Goal: Information Seeking & Learning: Learn about a topic

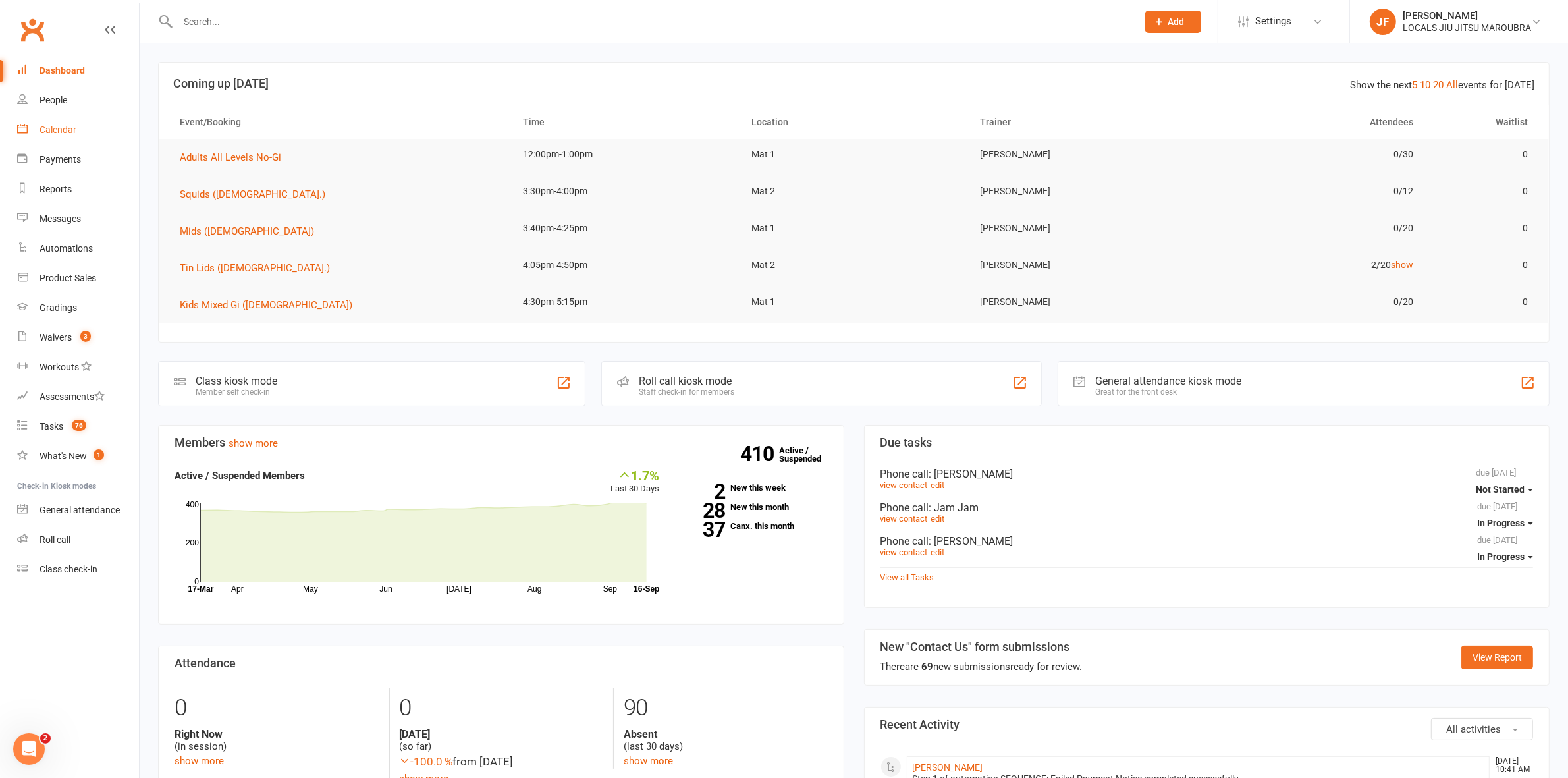
click at [66, 128] on div "Calendar" at bounding box center [58, 129] width 37 height 10
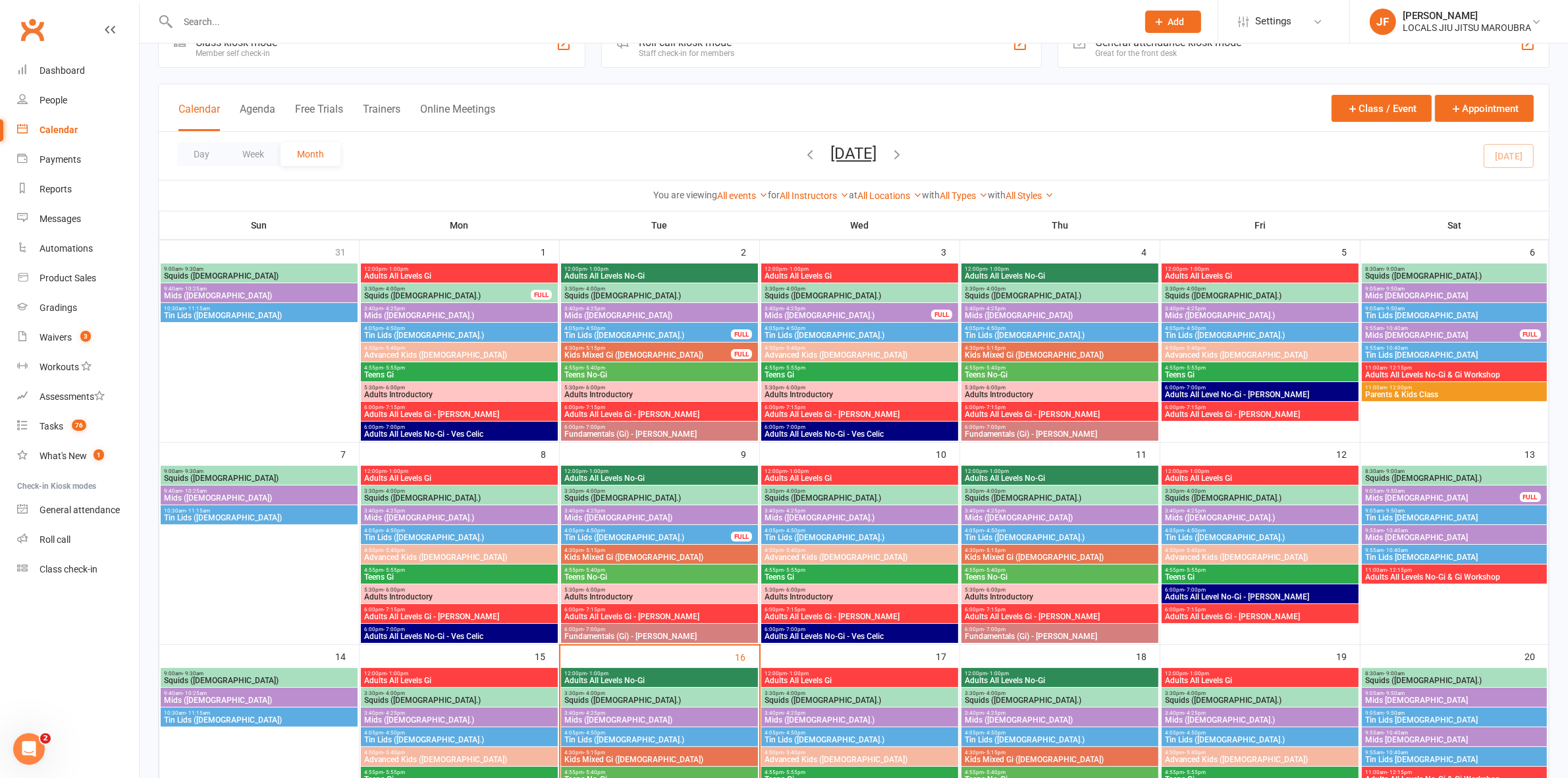
scroll to position [330, 0]
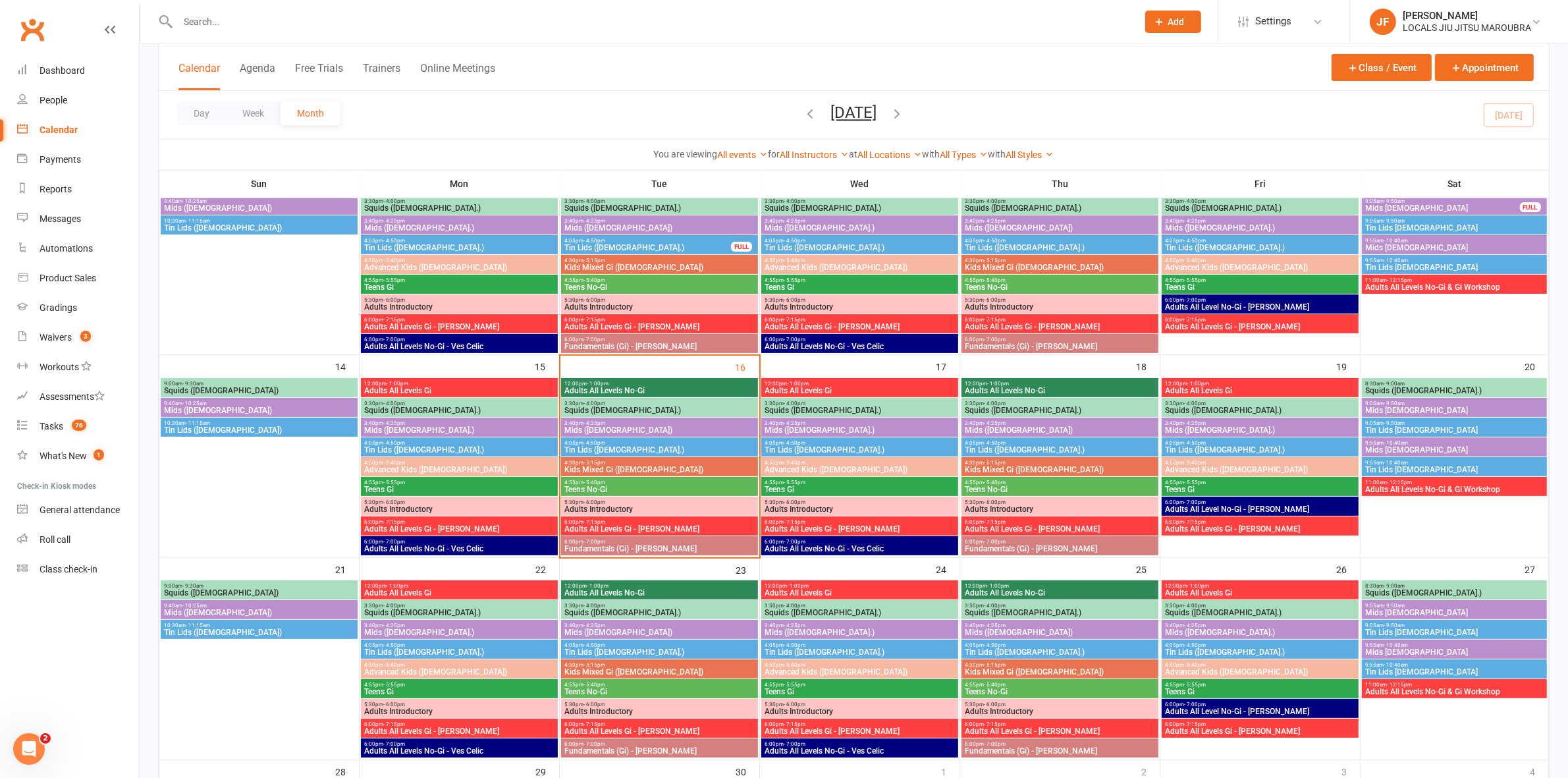
click at [594, 385] on span "- 1:00pm" at bounding box center [597, 383] width 21 height 6
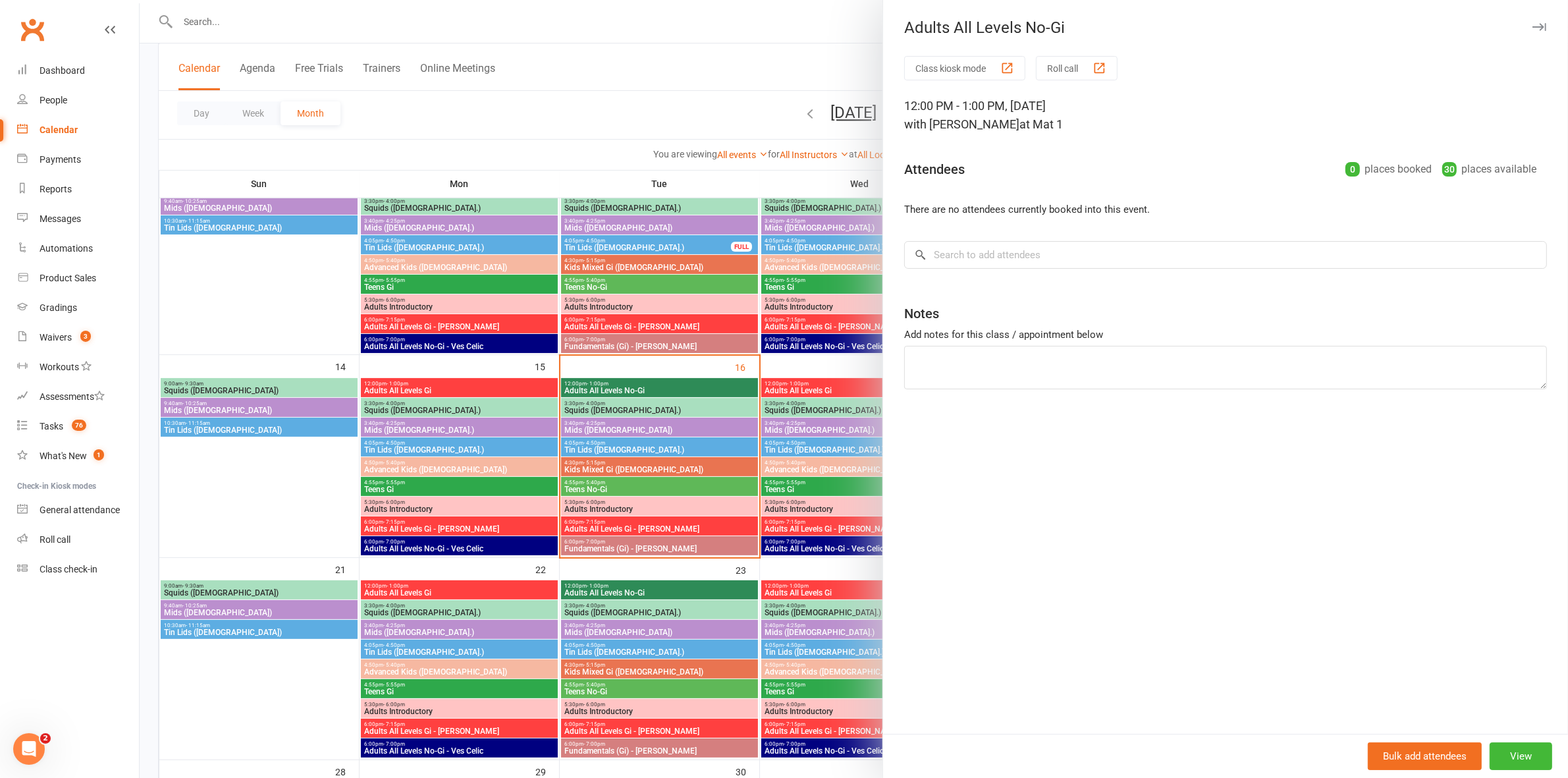
click at [594, 387] on div at bounding box center [854, 389] width 1428 height 778
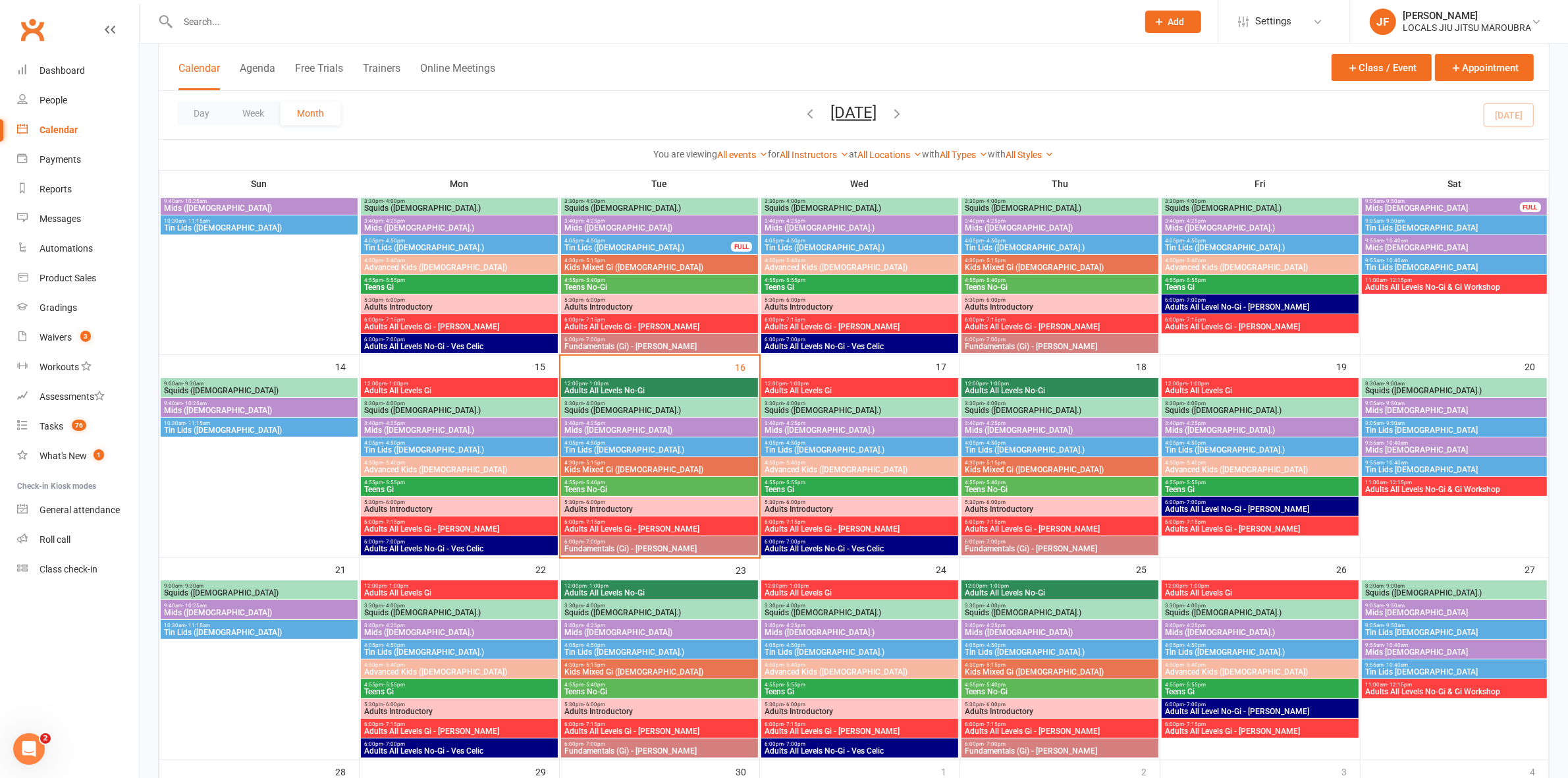
click at [598, 405] on span "- 4:00pm" at bounding box center [594, 403] width 21 height 6
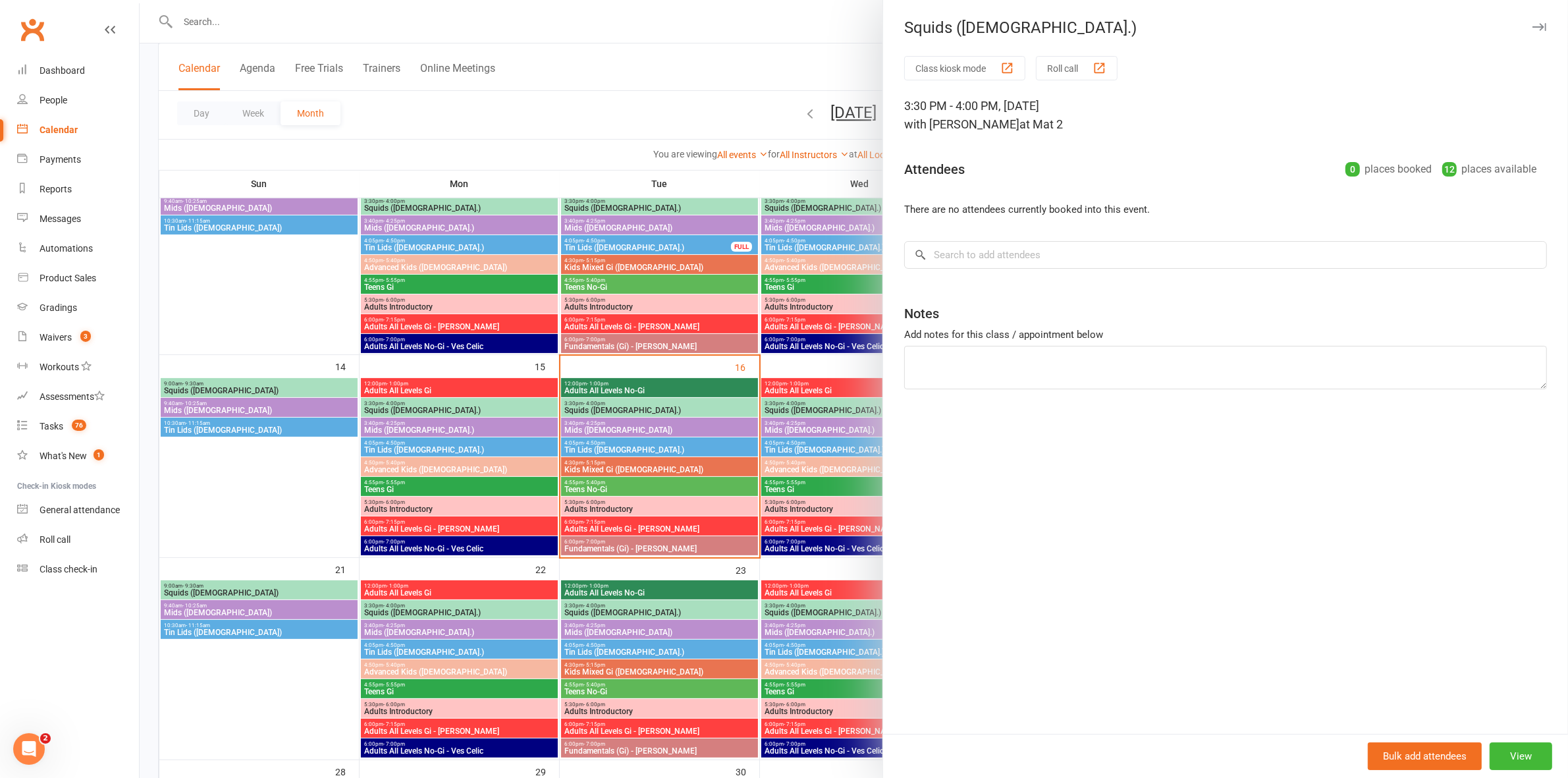
click at [598, 405] on div at bounding box center [854, 389] width 1428 height 778
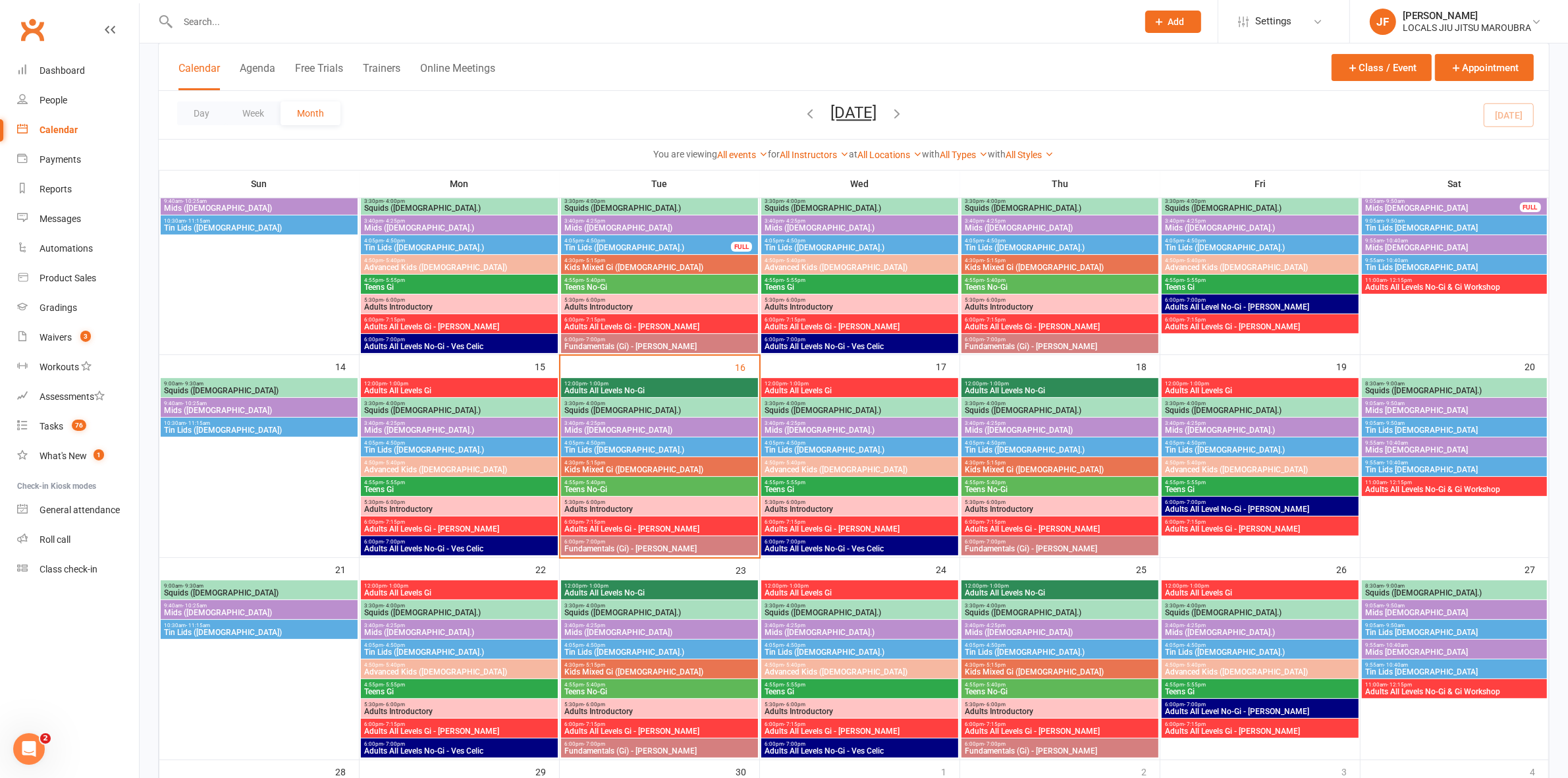
click at [600, 425] on span "- 4:25pm" at bounding box center [594, 423] width 21 height 6
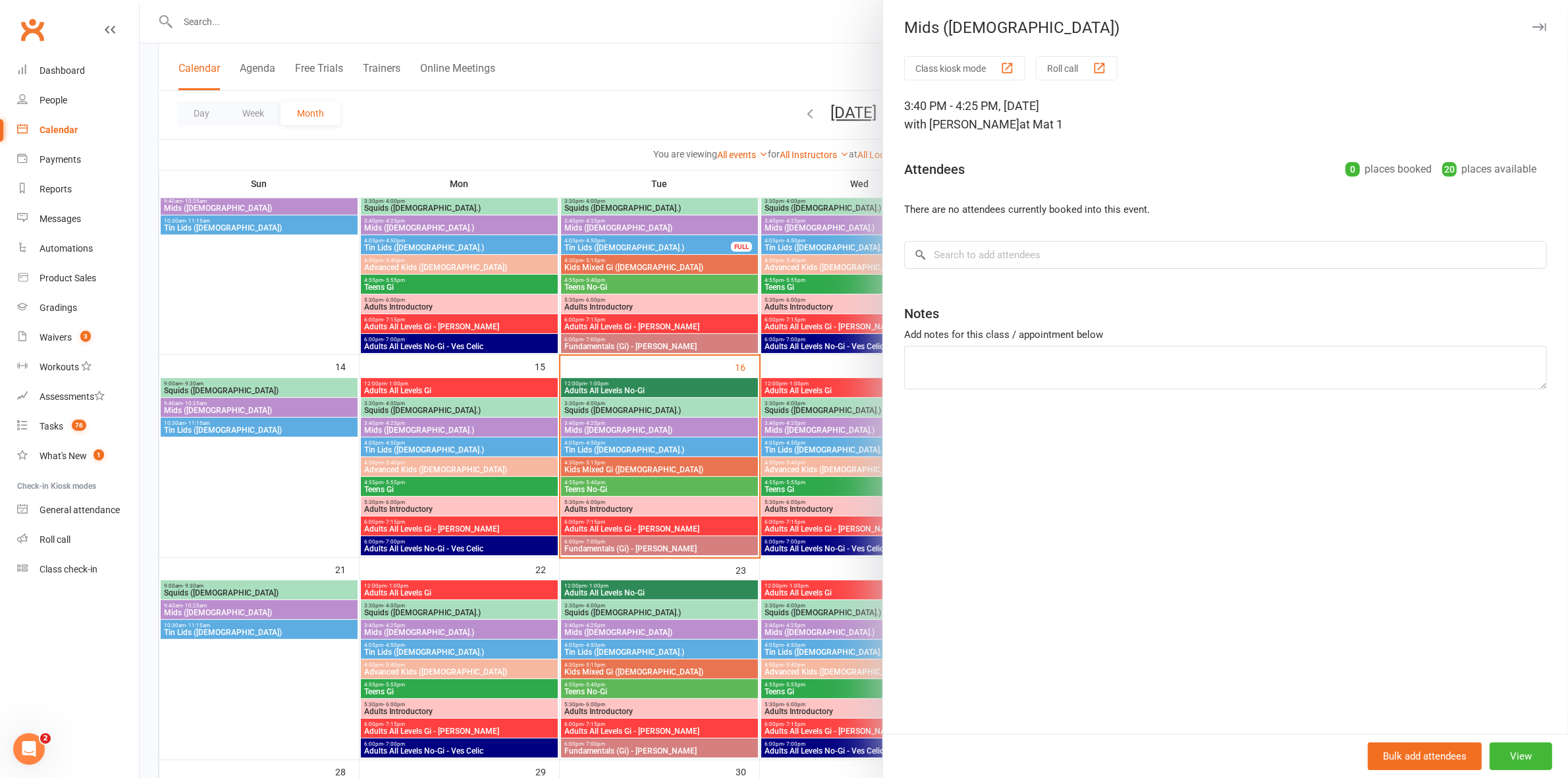
click at [597, 421] on div at bounding box center [854, 389] width 1428 height 778
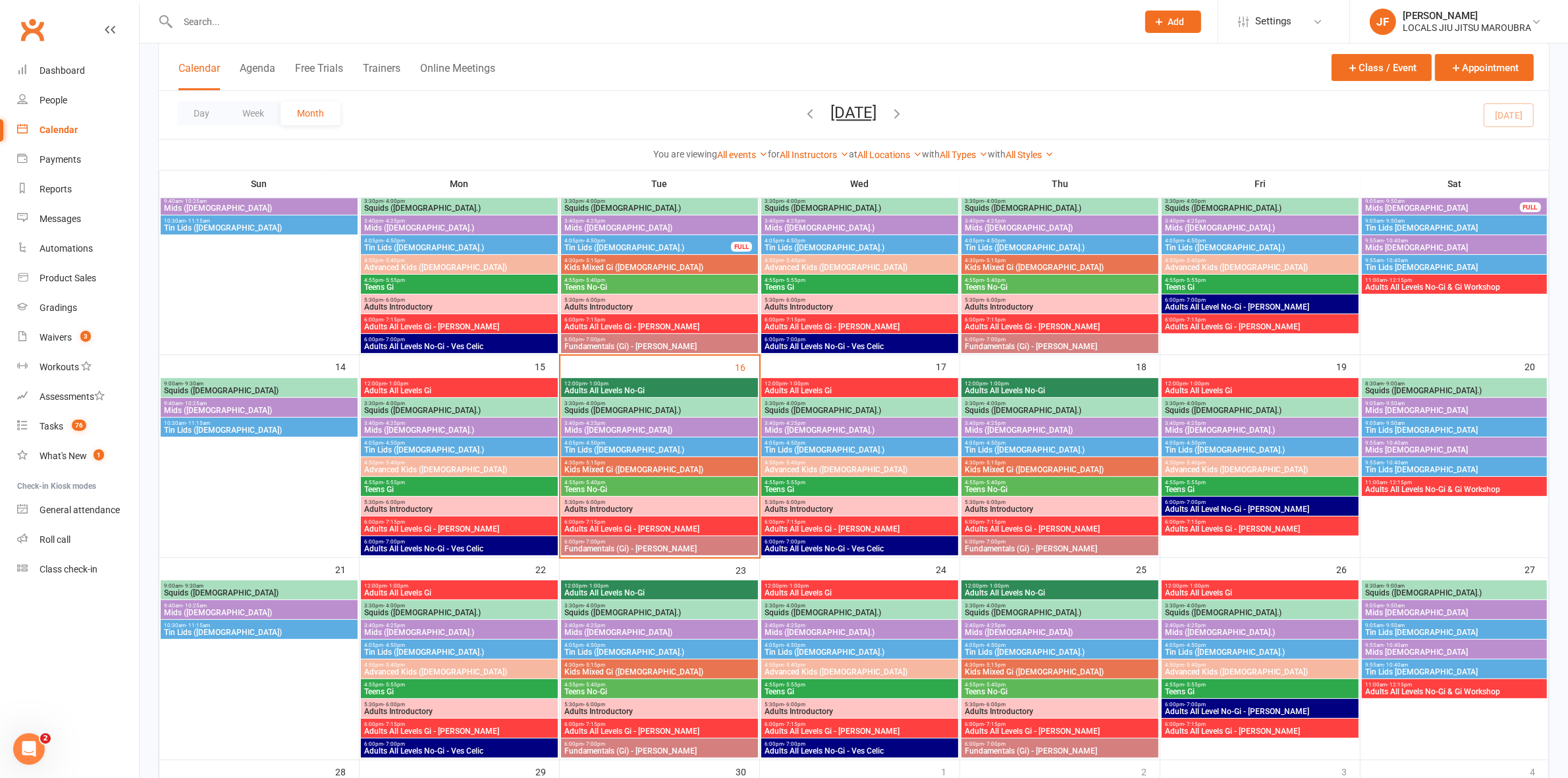
click at [606, 452] on span "Tin Lids ([DEMOGRAPHIC_DATA].)" at bounding box center [659, 450] width 191 height 8
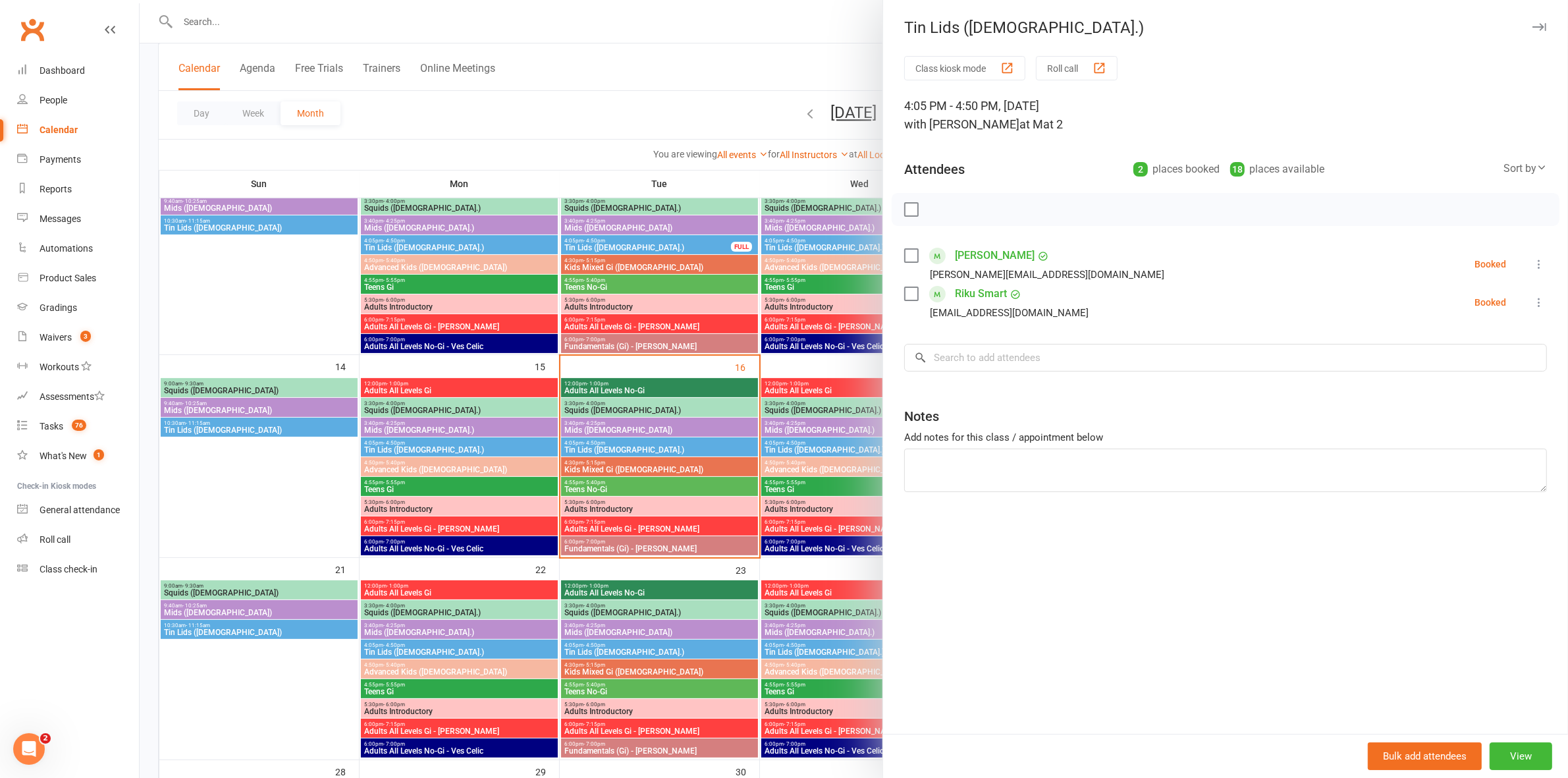
click at [606, 452] on div at bounding box center [854, 389] width 1428 height 778
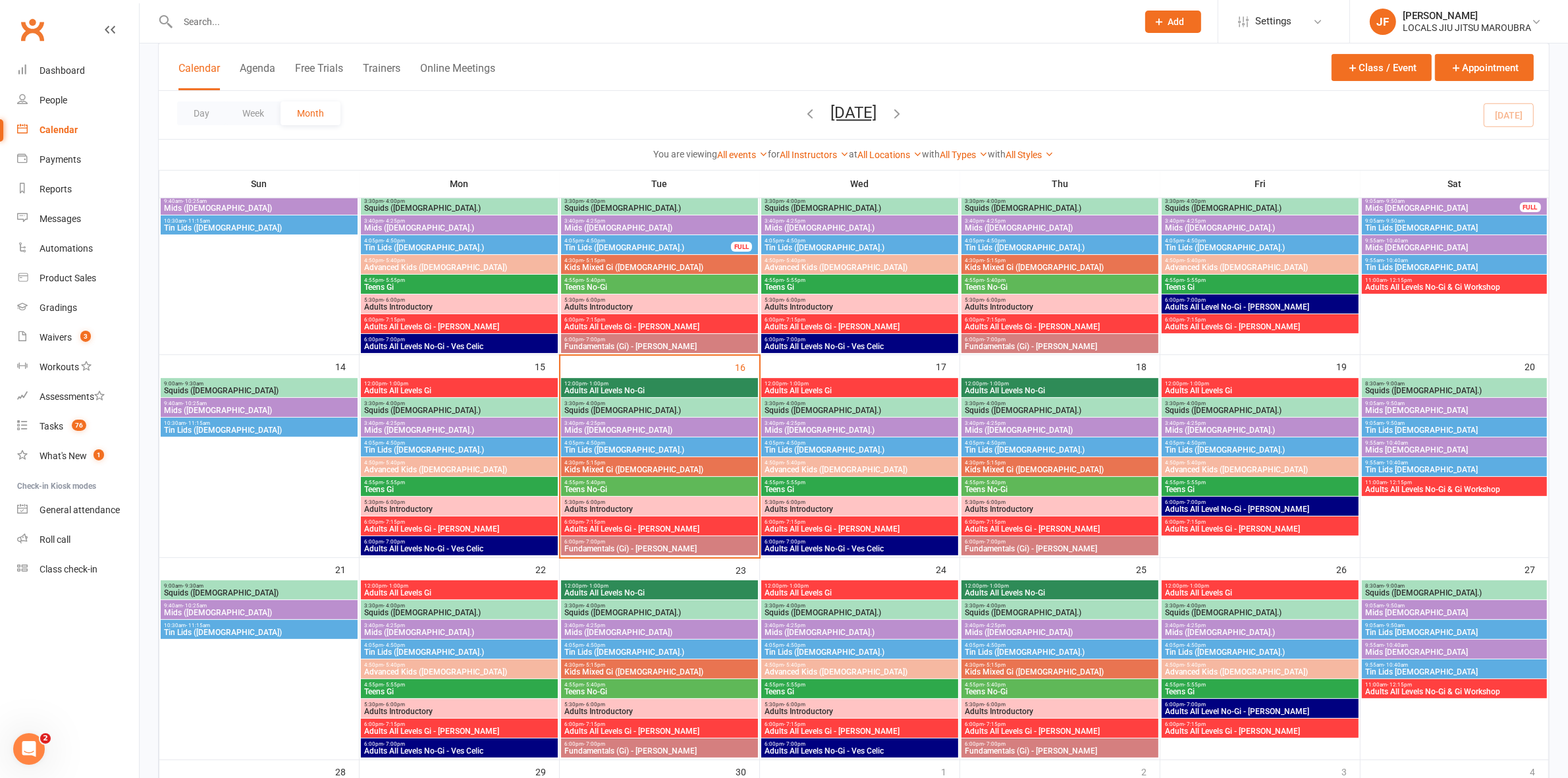
click at [609, 469] on span "Kids Mixed Gi ([DEMOGRAPHIC_DATA])" at bounding box center [659, 470] width 191 height 8
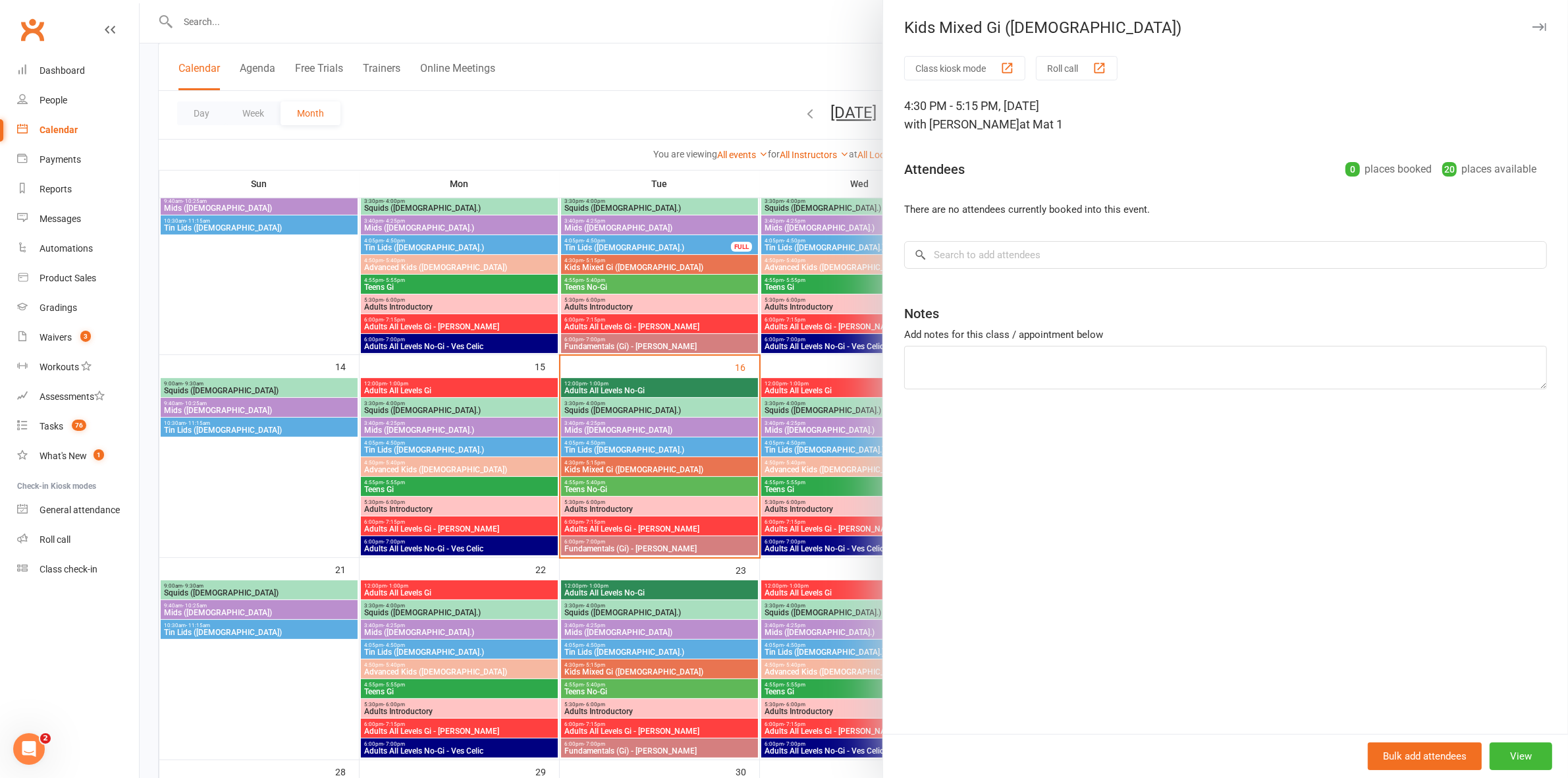
click at [609, 469] on div at bounding box center [854, 389] width 1428 height 778
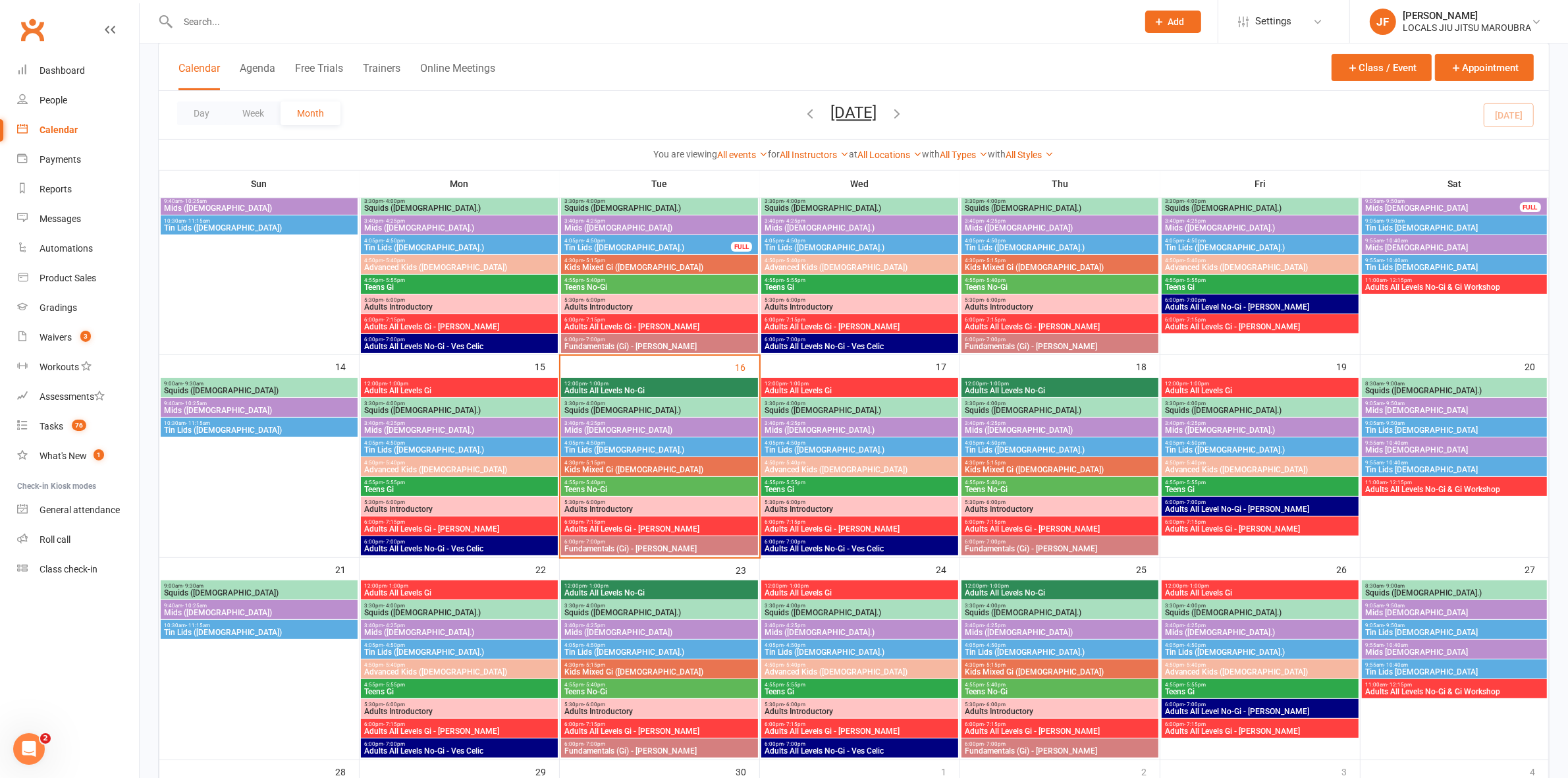
click at [611, 489] on span "Teens No-Gi" at bounding box center [659, 489] width 191 height 8
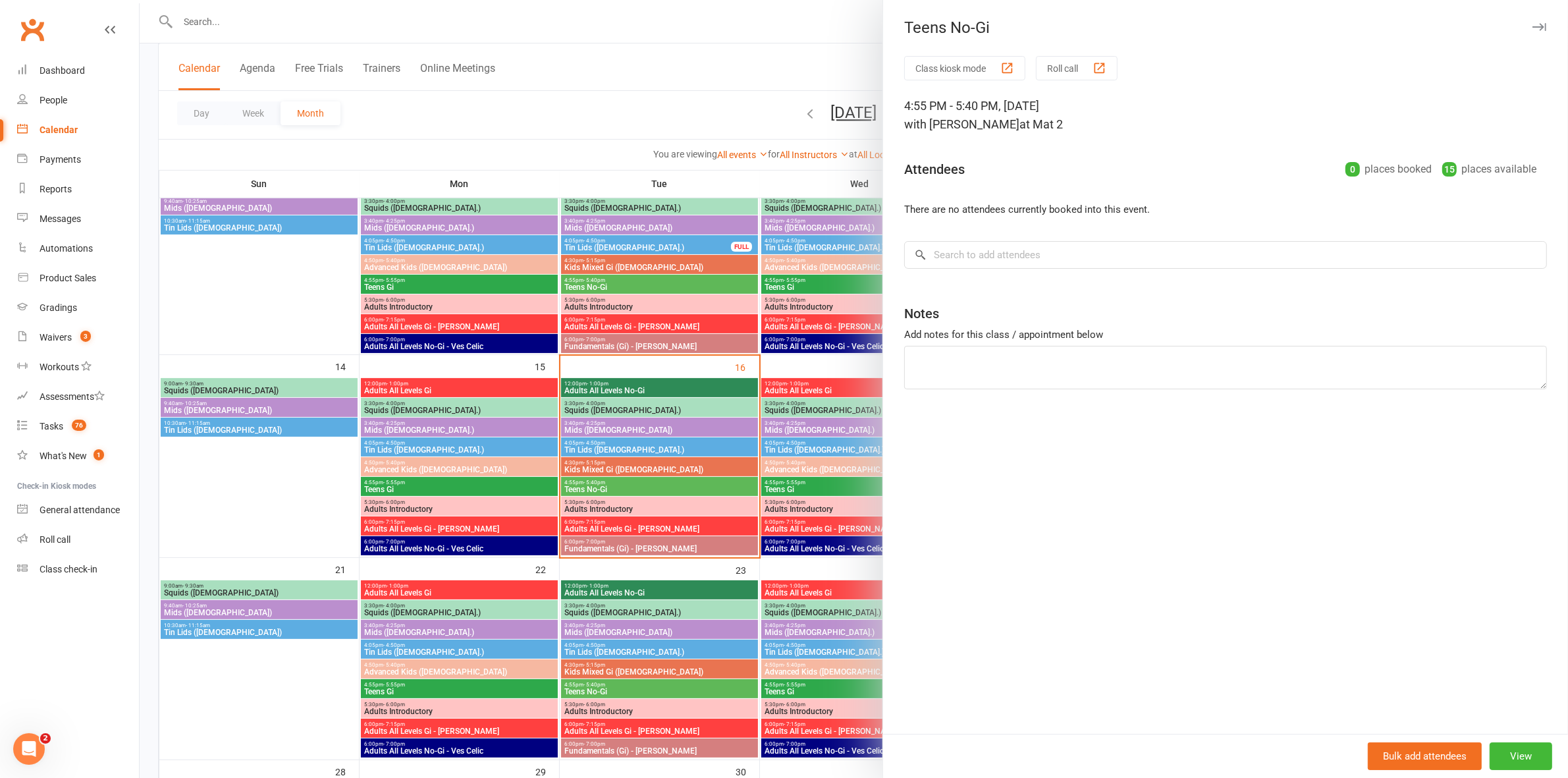
click at [611, 485] on div at bounding box center [854, 389] width 1428 height 778
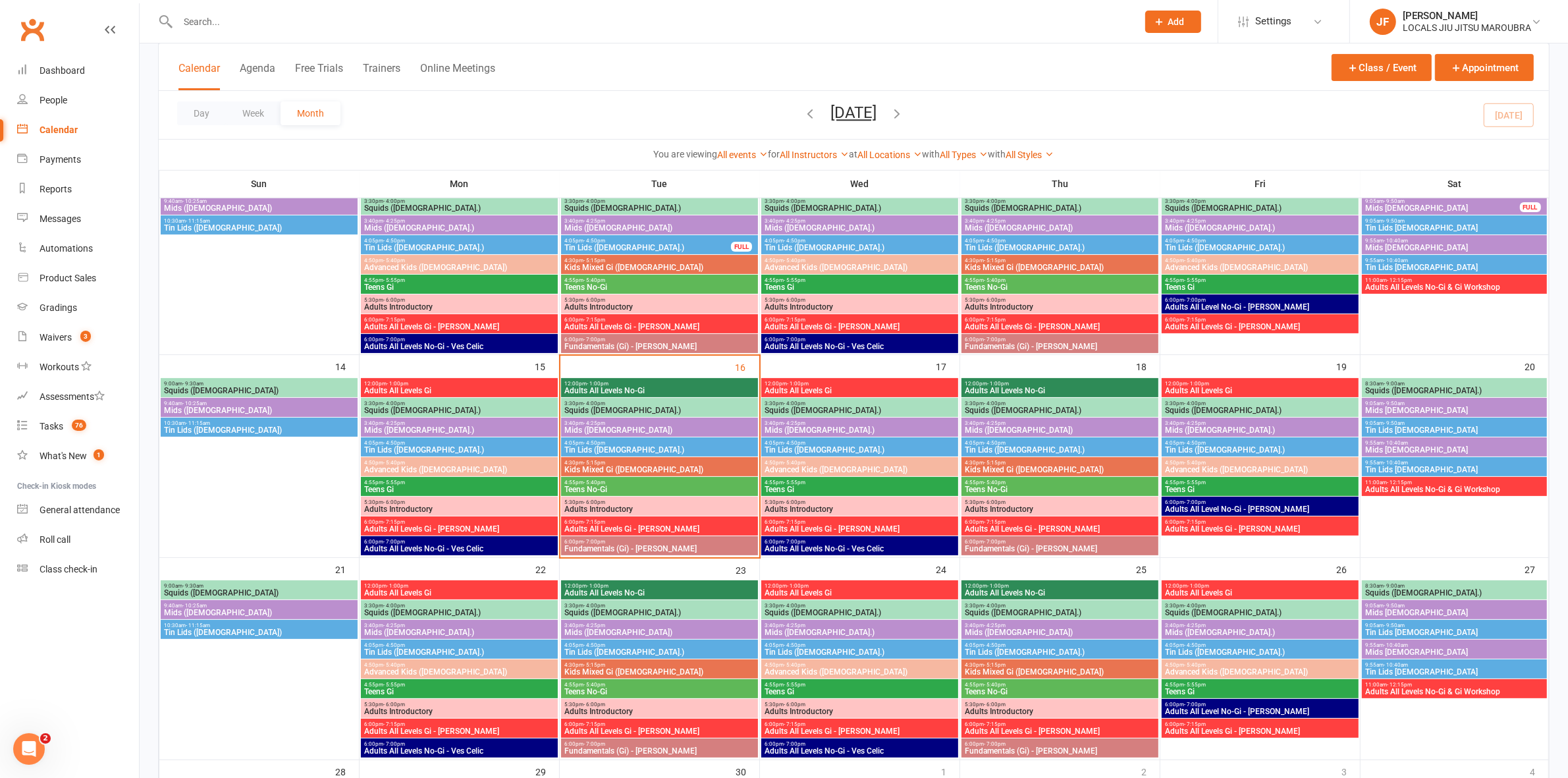
click at [622, 511] on span "Adults Introductory" at bounding box center [659, 509] width 191 height 8
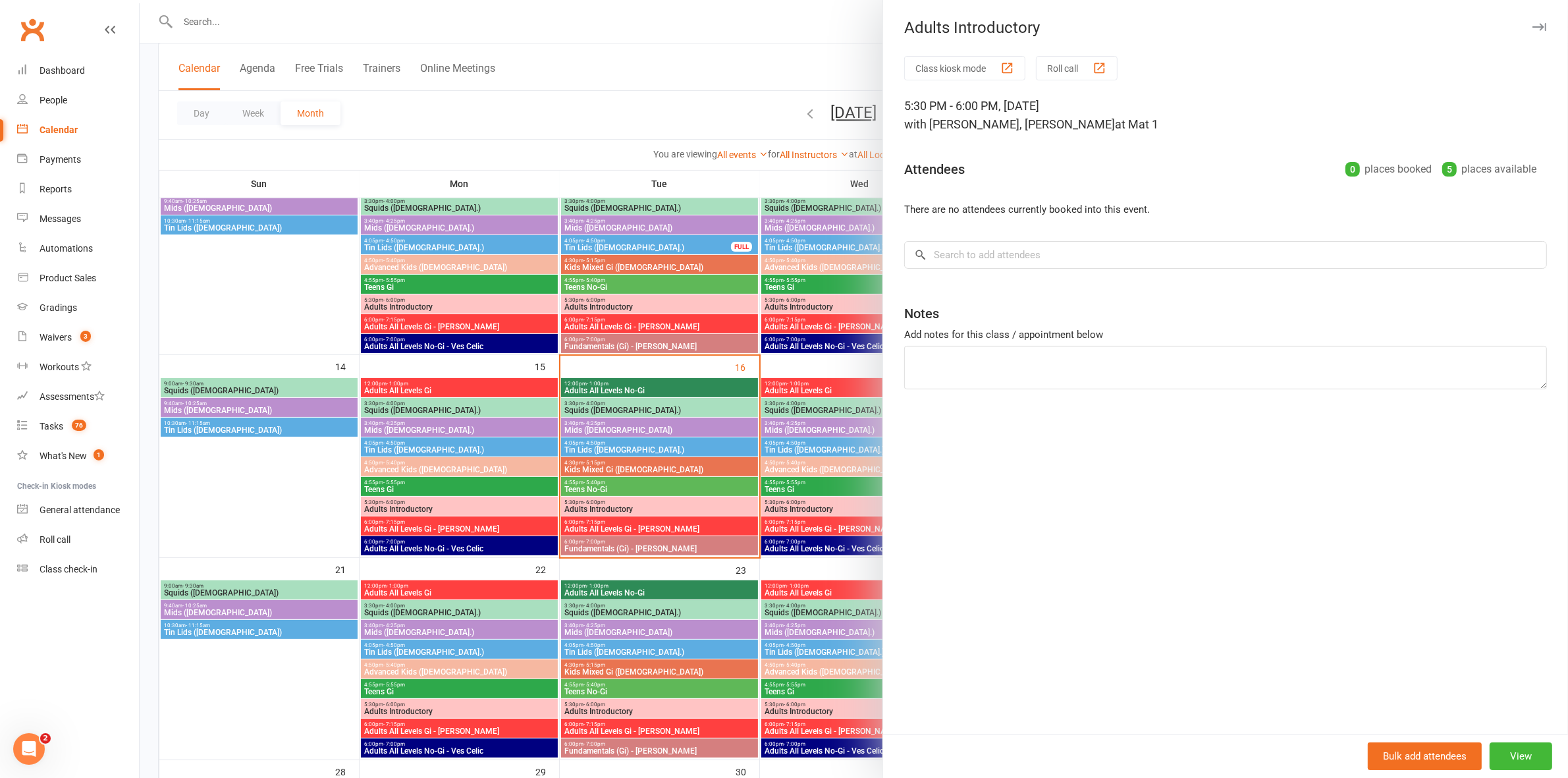
click at [622, 511] on div at bounding box center [854, 389] width 1428 height 778
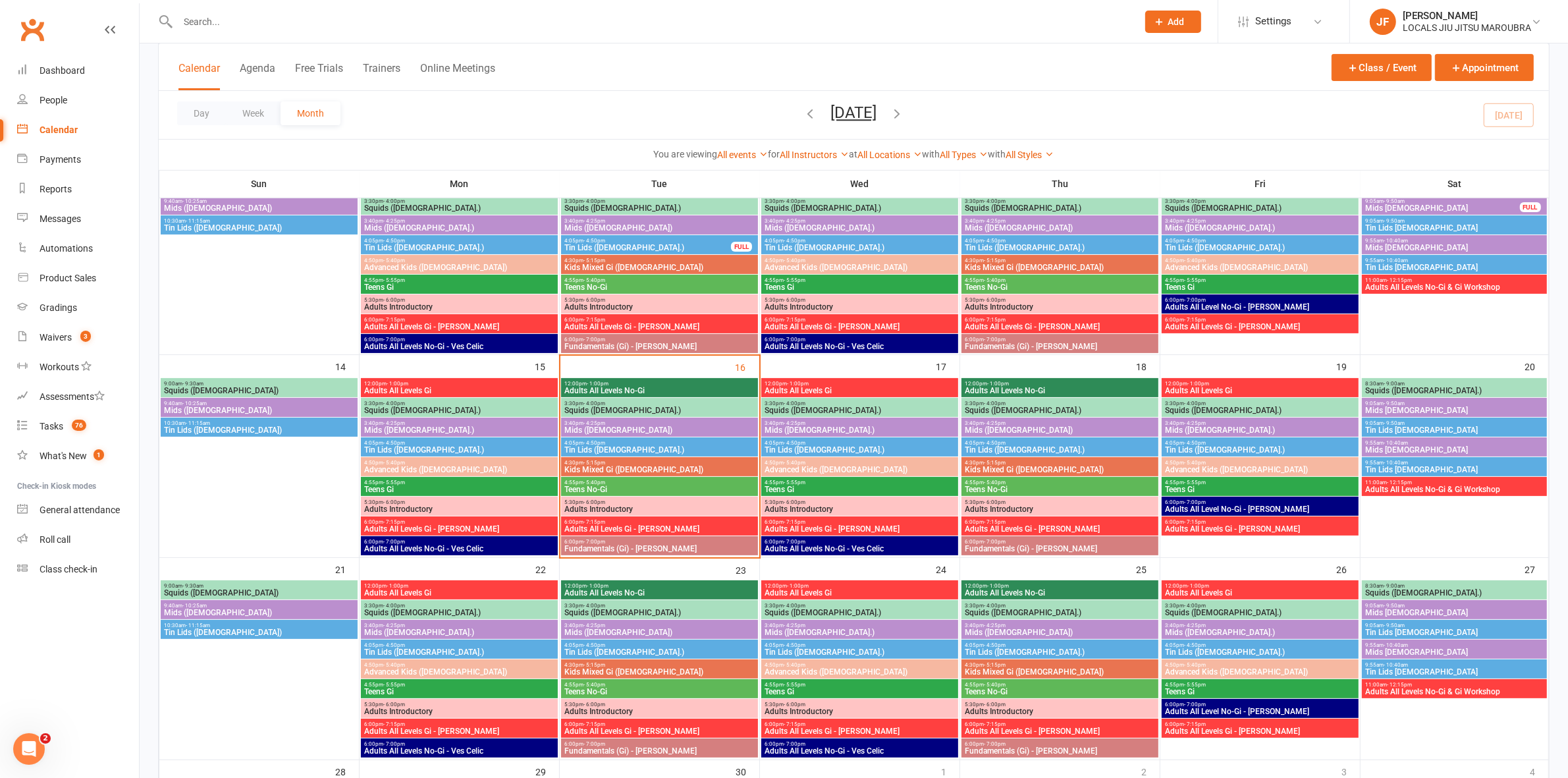
click at [624, 519] on span "6:00pm - 7:15pm" at bounding box center [659, 522] width 191 height 6
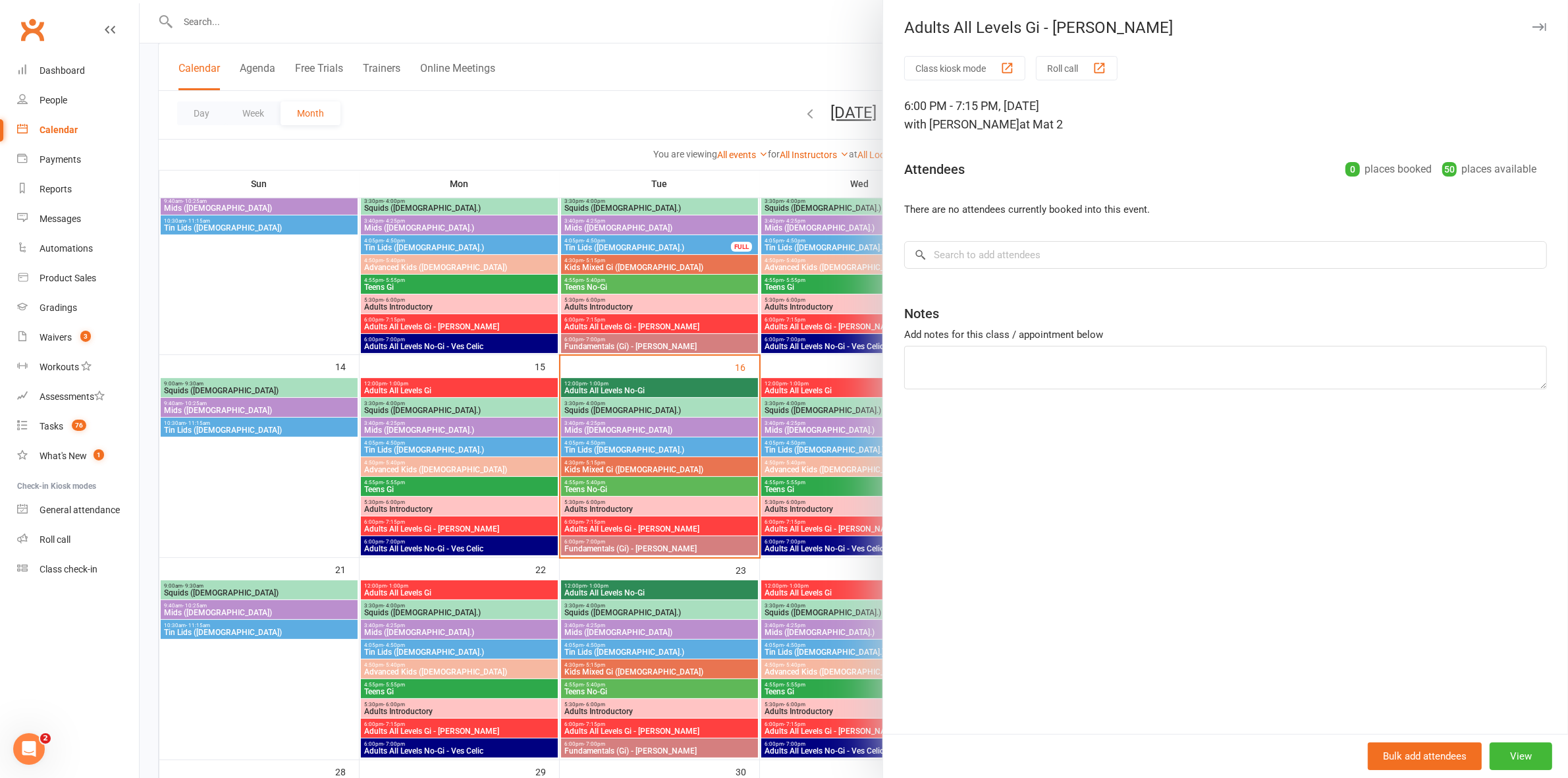
click at [624, 517] on div at bounding box center [854, 389] width 1428 height 778
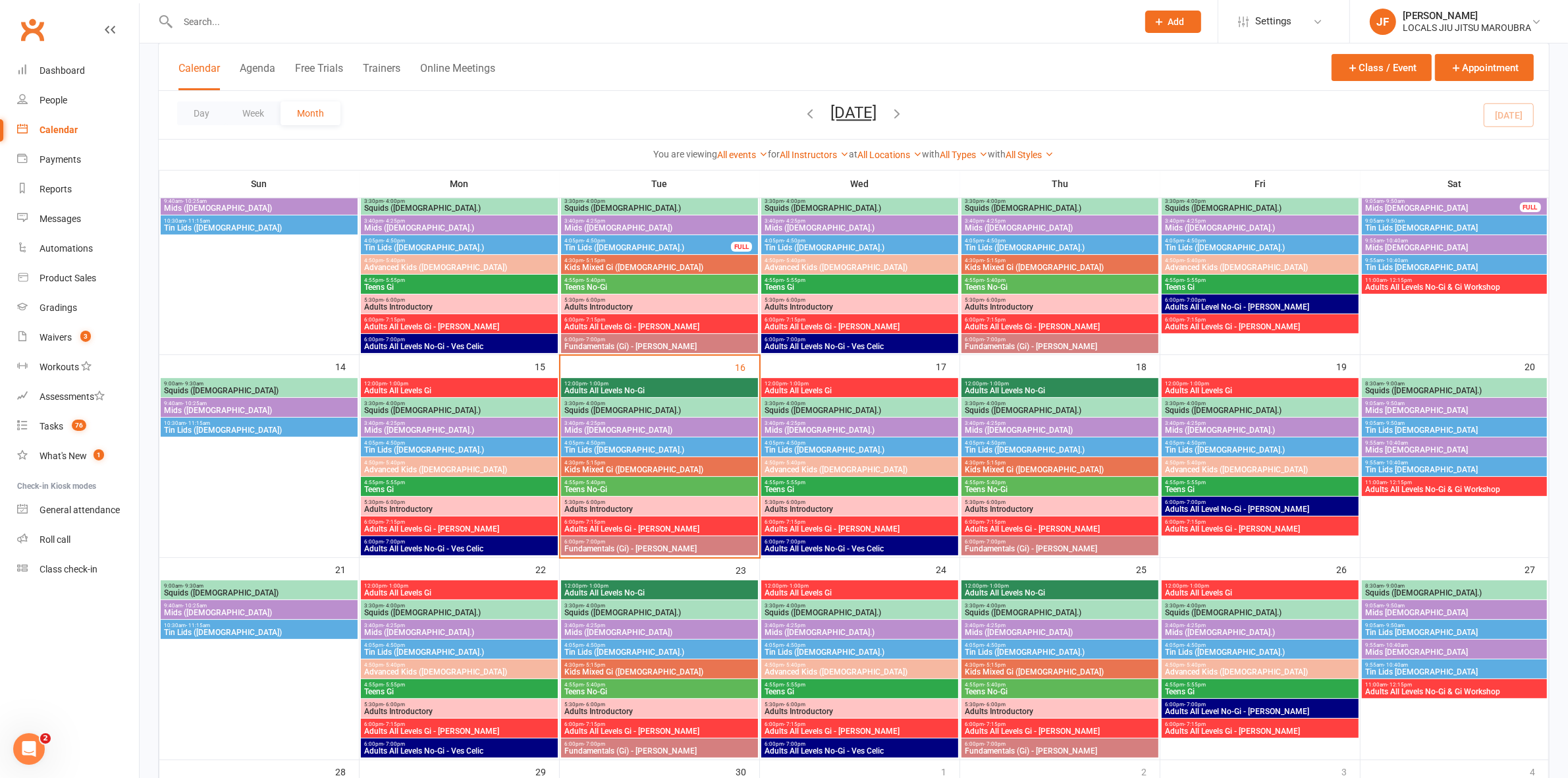
click at [628, 529] on span "Adults All Levels Gi - Daniel Moeller" at bounding box center [659, 529] width 191 height 8
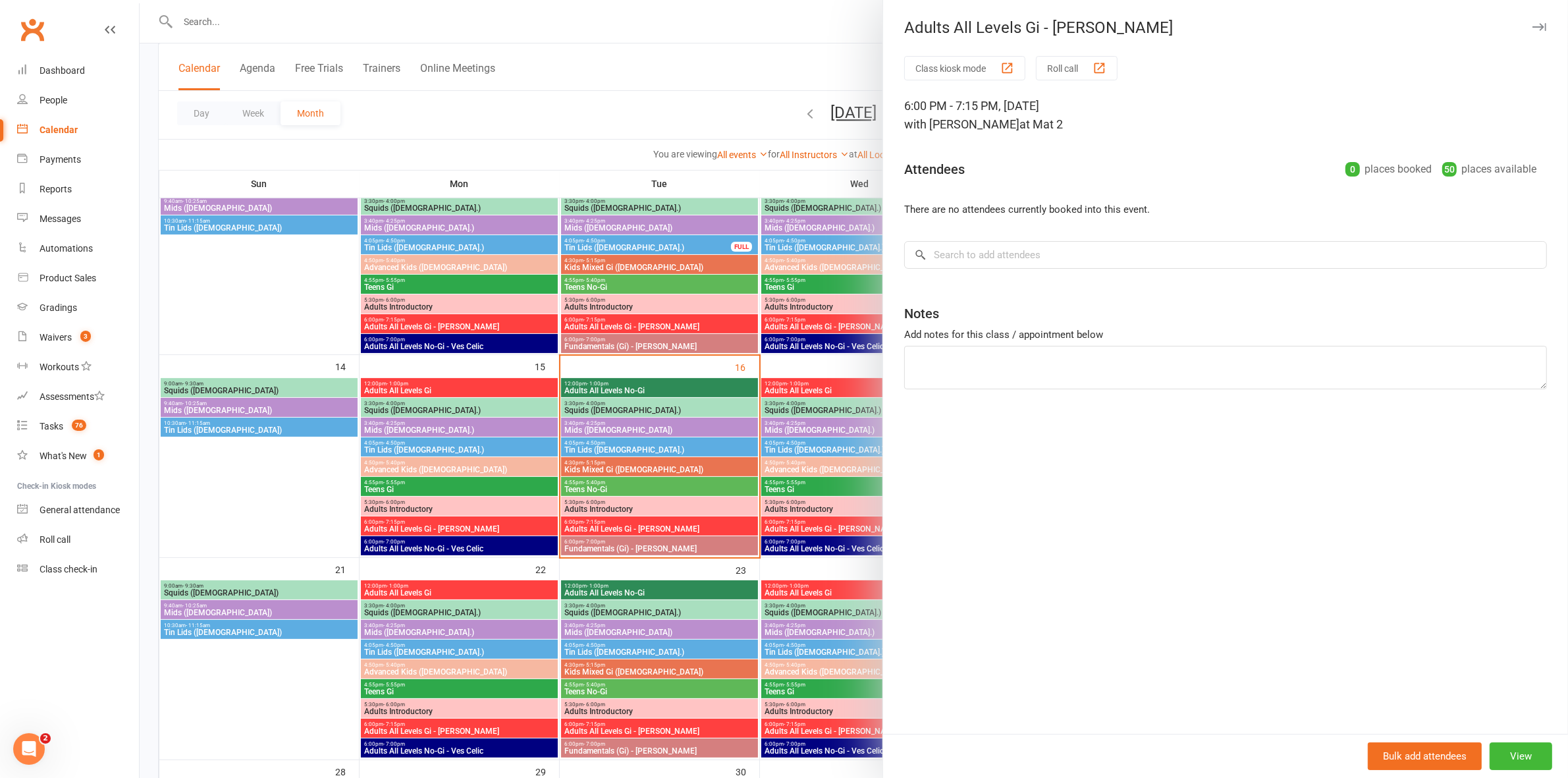
click at [628, 529] on div at bounding box center [854, 389] width 1428 height 778
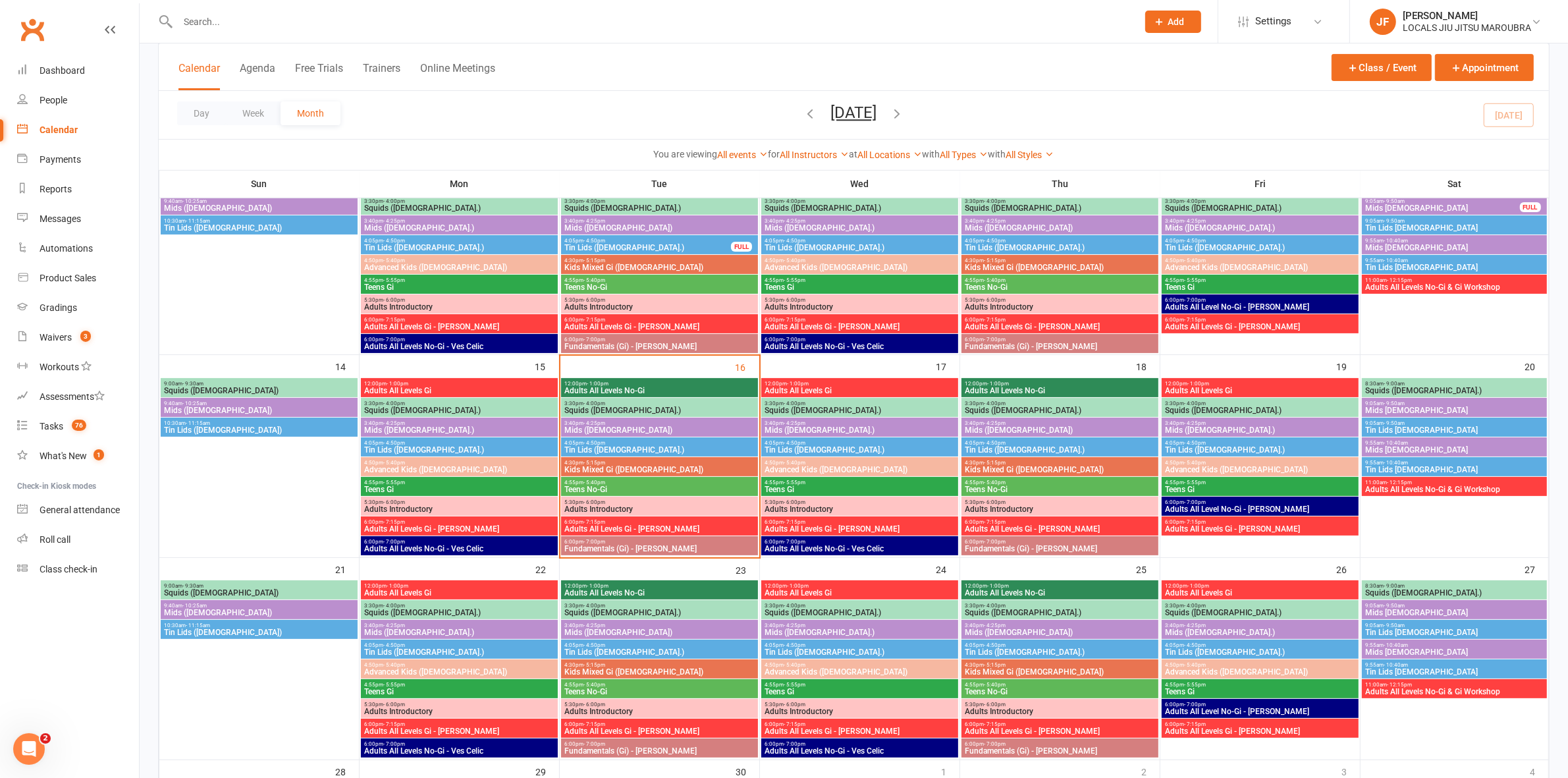
click at [633, 550] on span "Fundamentals (Gi) - Ben Walton" at bounding box center [659, 549] width 191 height 8
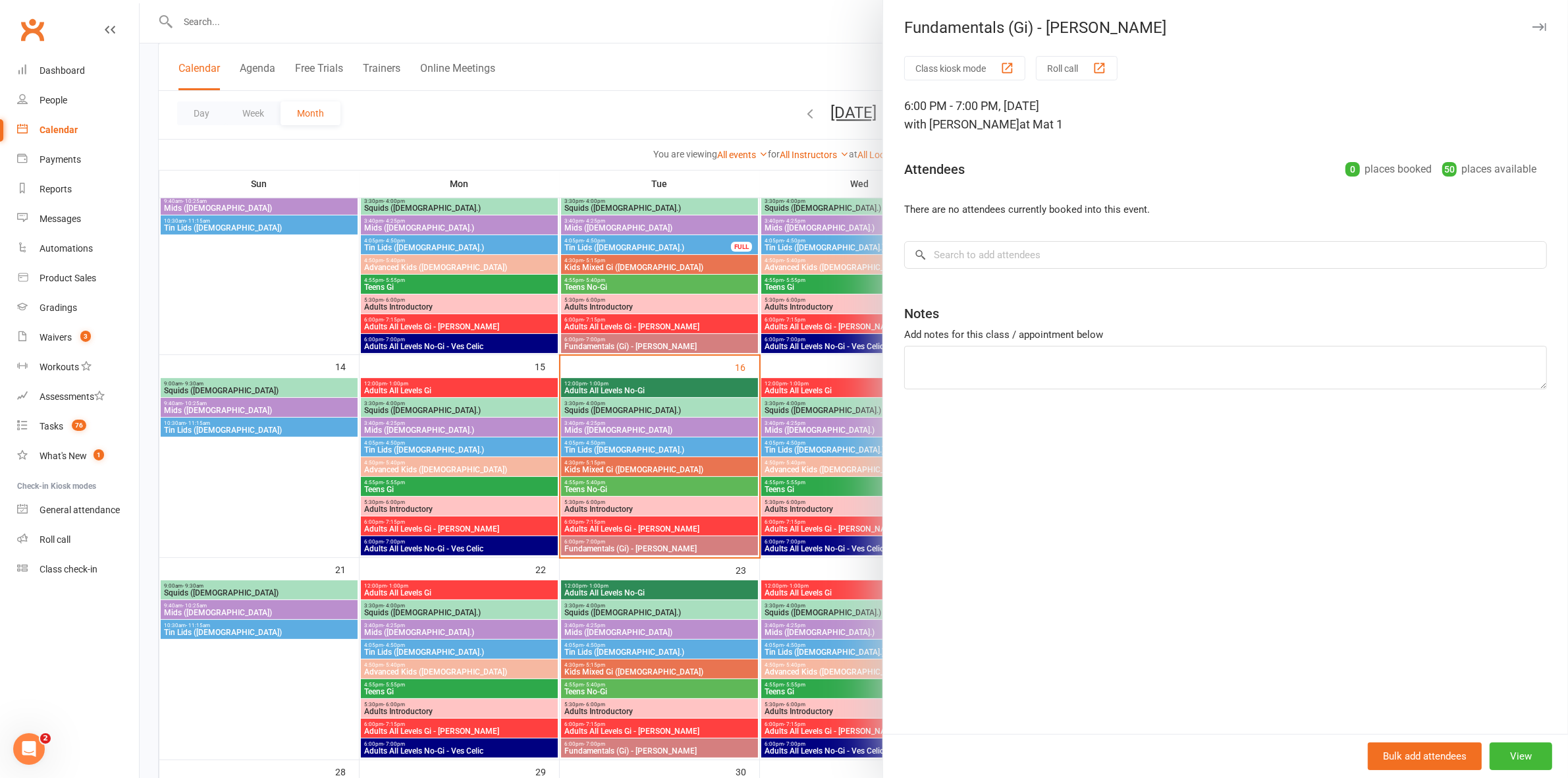
click at [633, 546] on div at bounding box center [854, 389] width 1428 height 778
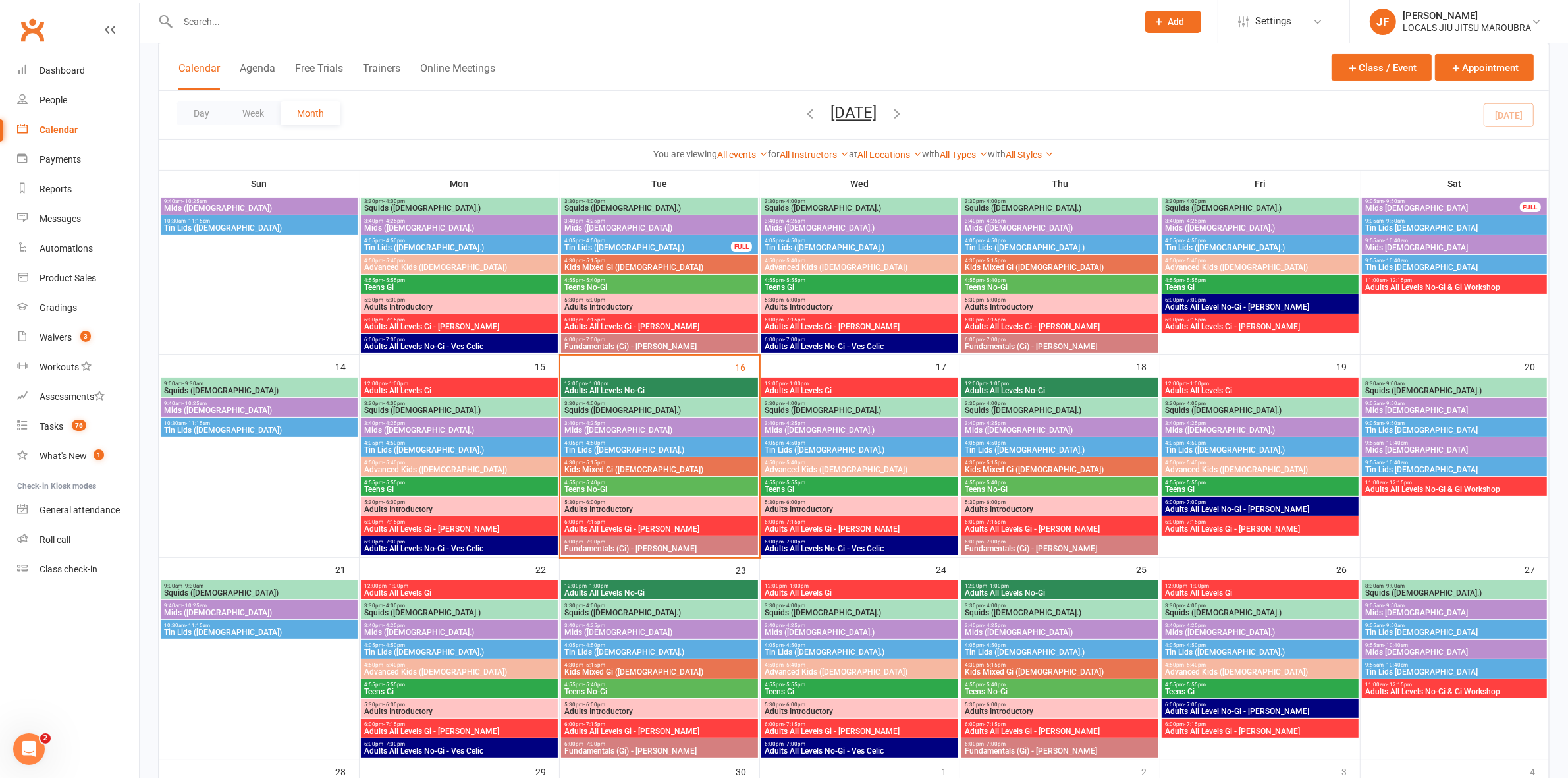
click at [384, 165] on div "You are viewing All events All events Empty events Full events Non-empty events…" at bounding box center [854, 154] width 1390 height 30
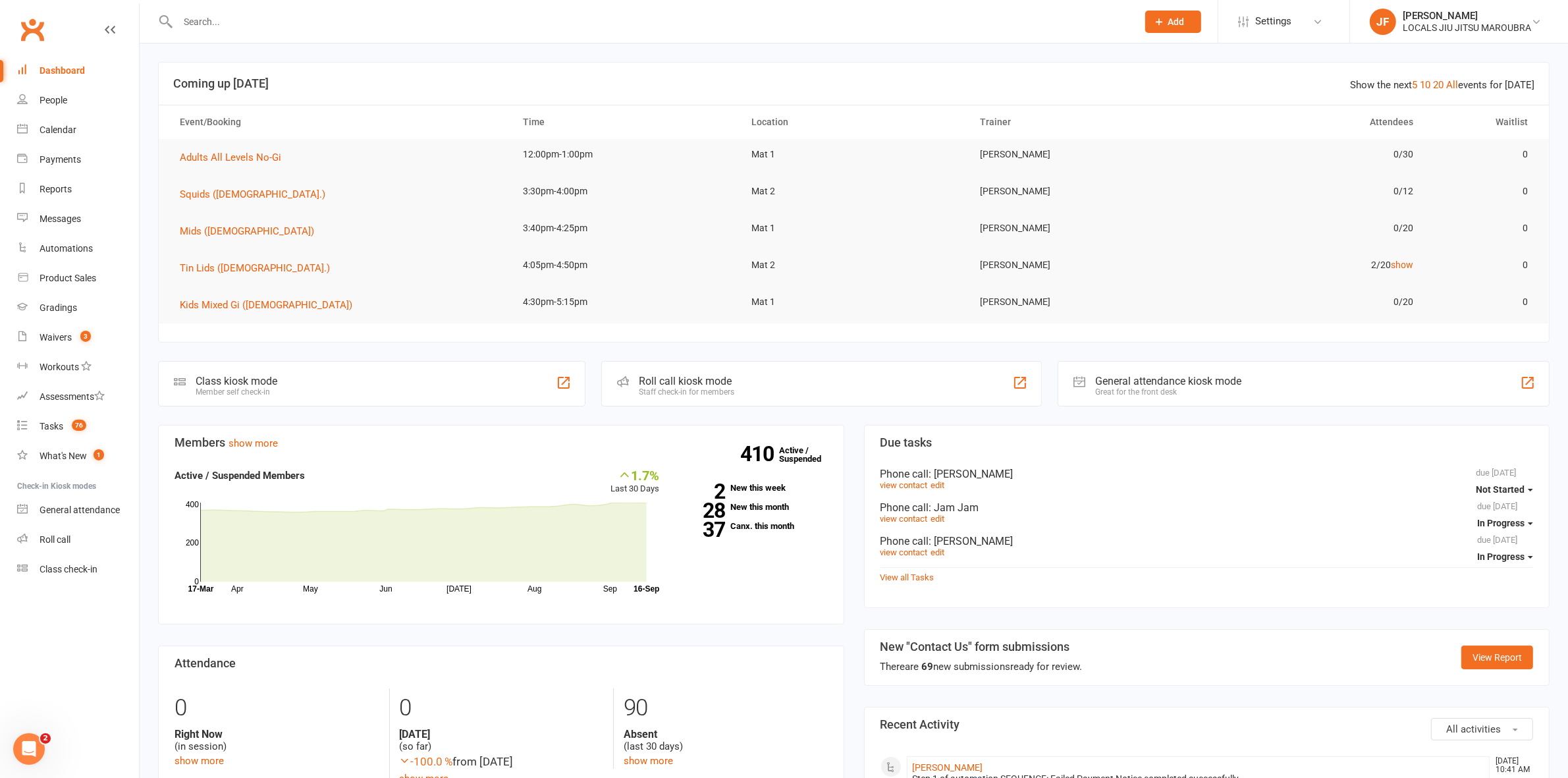
click at [850, 80] on h3 "Coming up [DATE]" at bounding box center [854, 83] width 1361 height 13
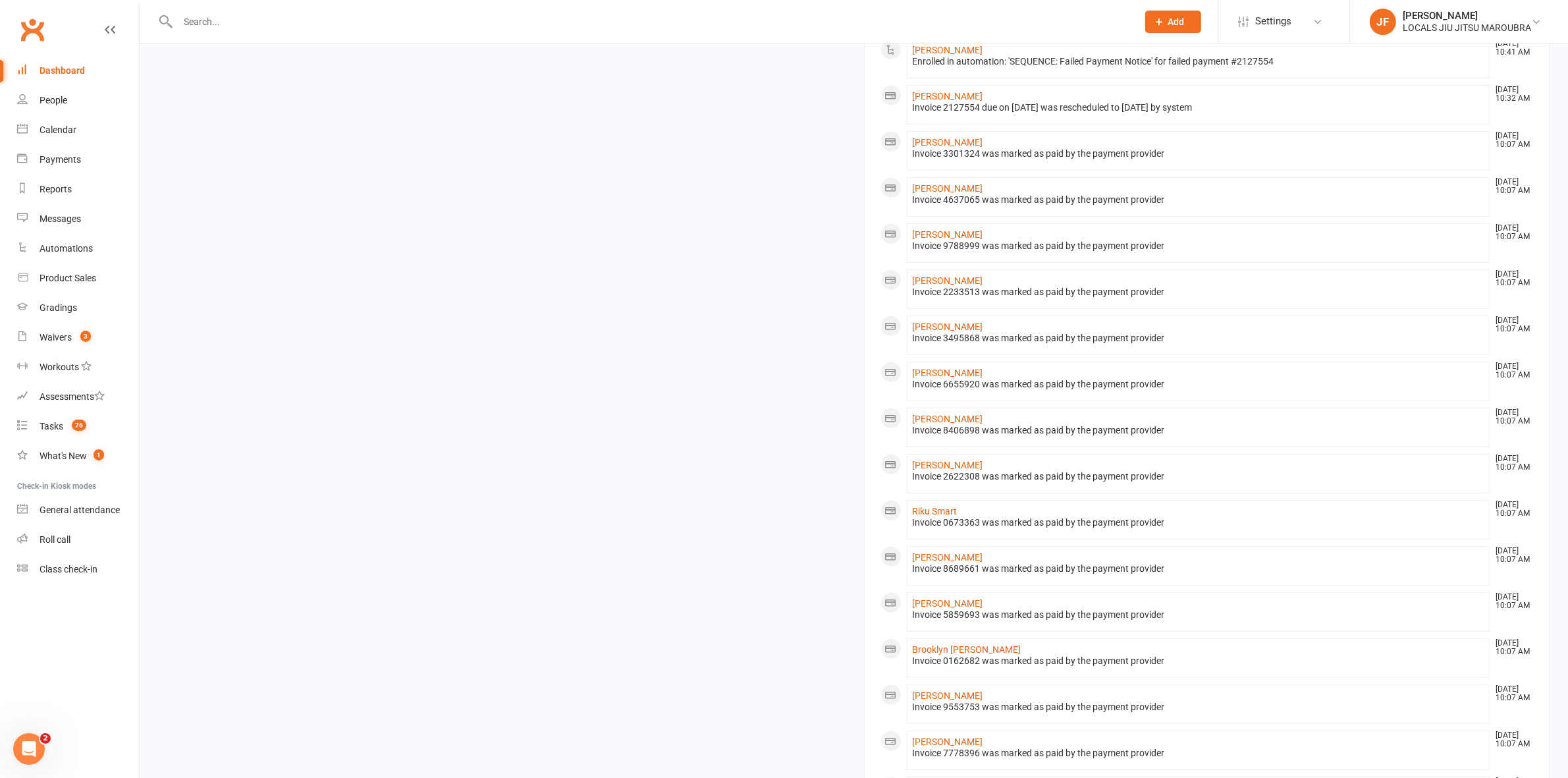
scroll to position [1046, 0]
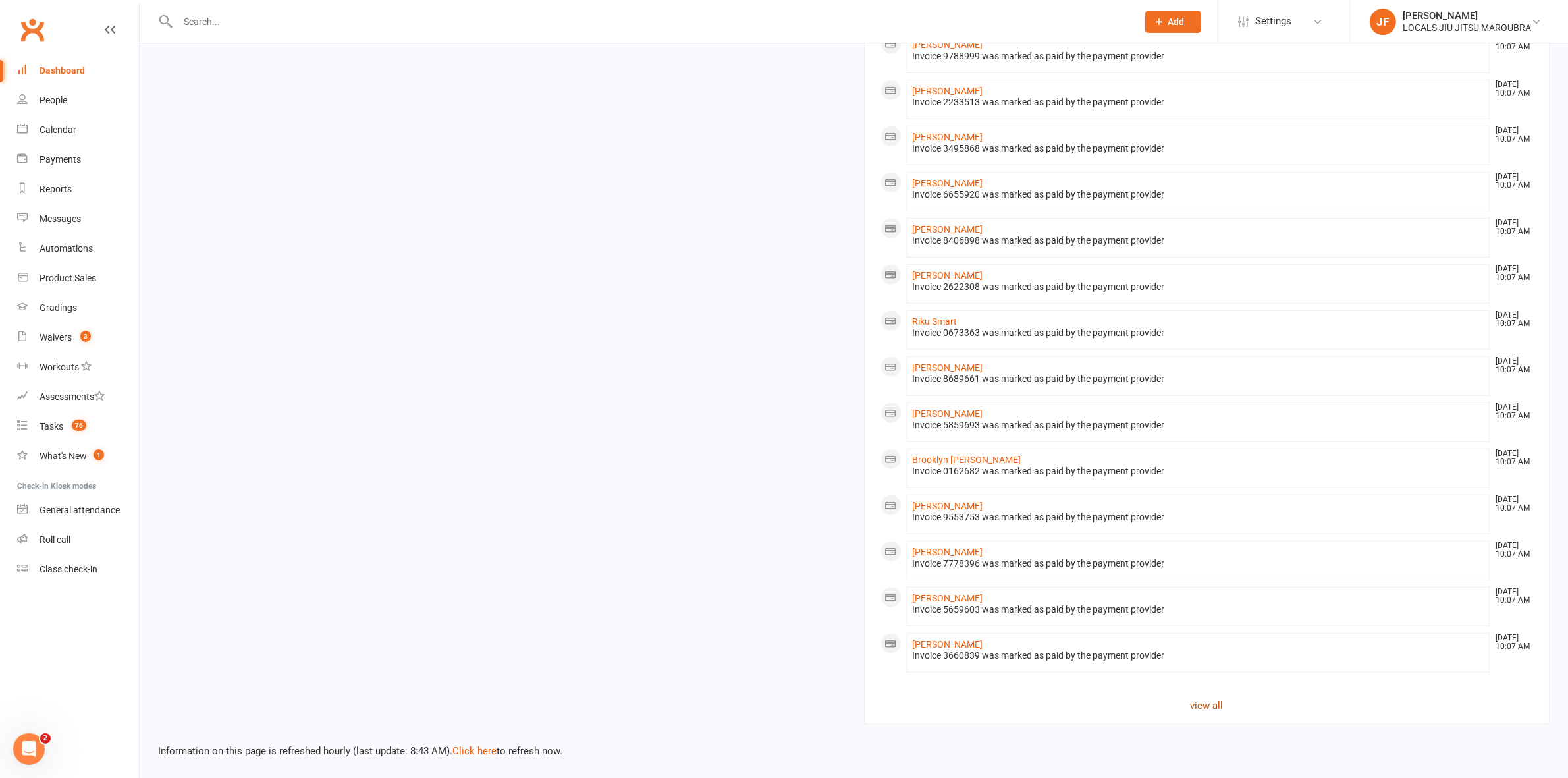
click at [1206, 710] on link "view all" at bounding box center [1207, 705] width 654 height 16
